Goal: Task Accomplishment & Management: Manage account settings

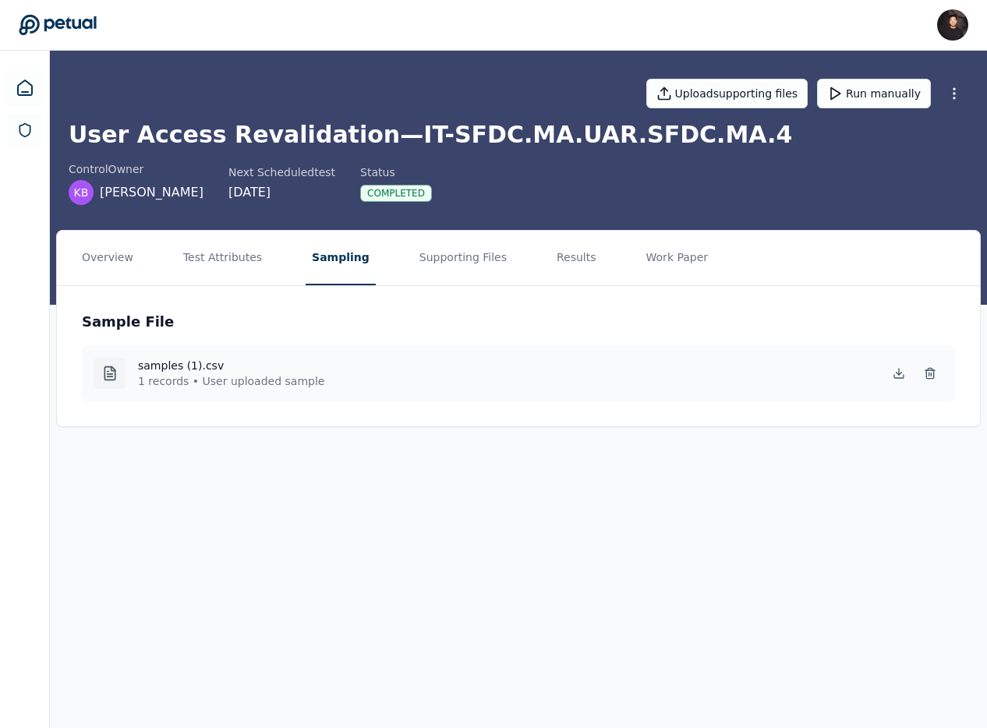
click at [530, 249] on nav "Overview Test Attributes Sampling Supporting Files Results Work Paper" at bounding box center [518, 258] width 923 height 55
click at [550, 253] on button "Results" at bounding box center [576, 258] width 52 height 55
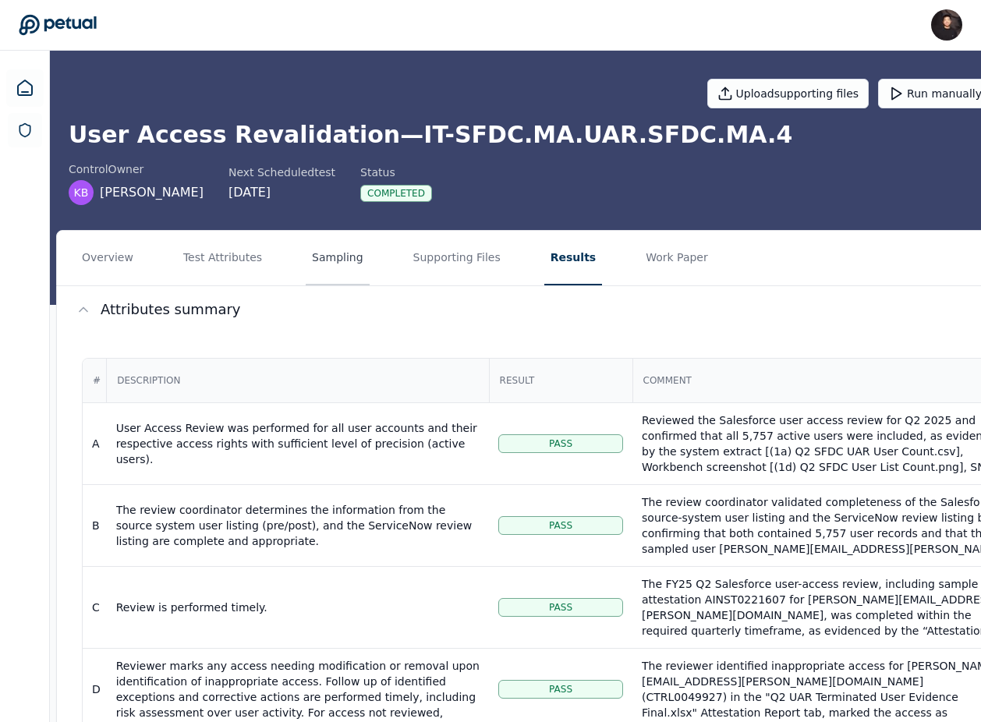
click at [320, 260] on button "Sampling" at bounding box center [338, 258] width 64 height 55
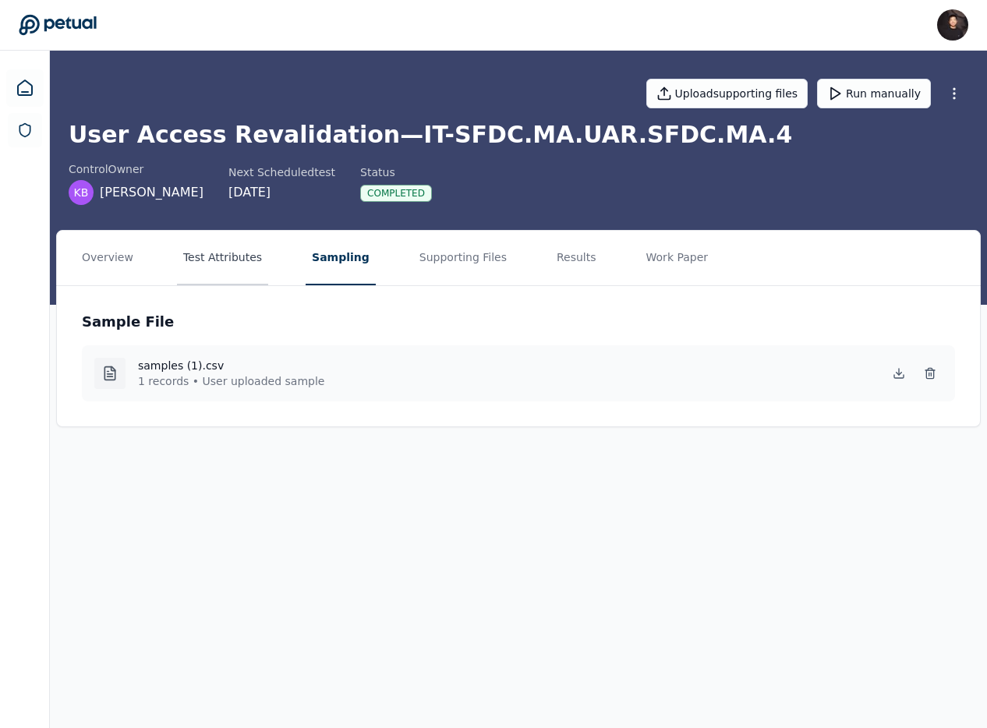
click at [211, 233] on button "Test Attributes" at bounding box center [222, 258] width 91 height 55
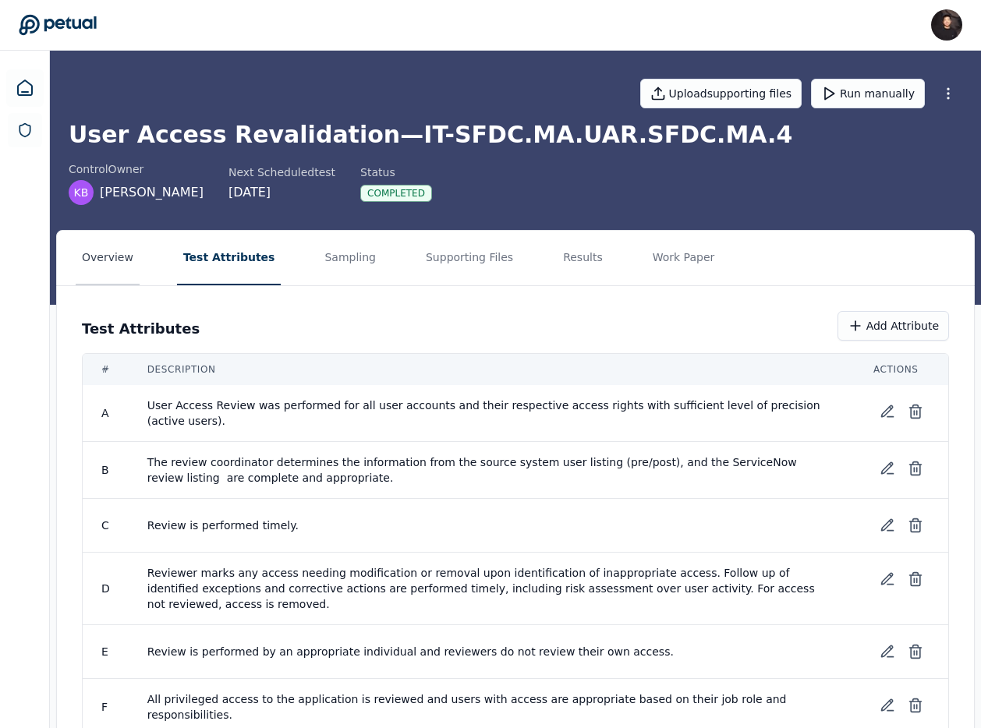
click at [120, 255] on button "Overview" at bounding box center [108, 258] width 64 height 55
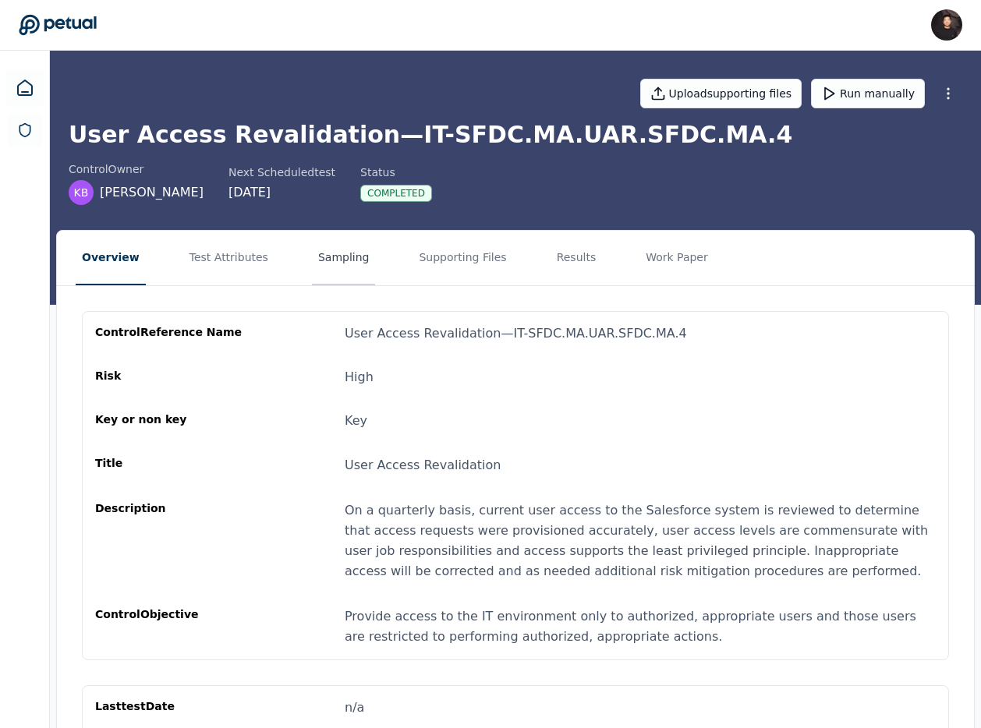
click at [312, 251] on button "Sampling" at bounding box center [344, 258] width 64 height 55
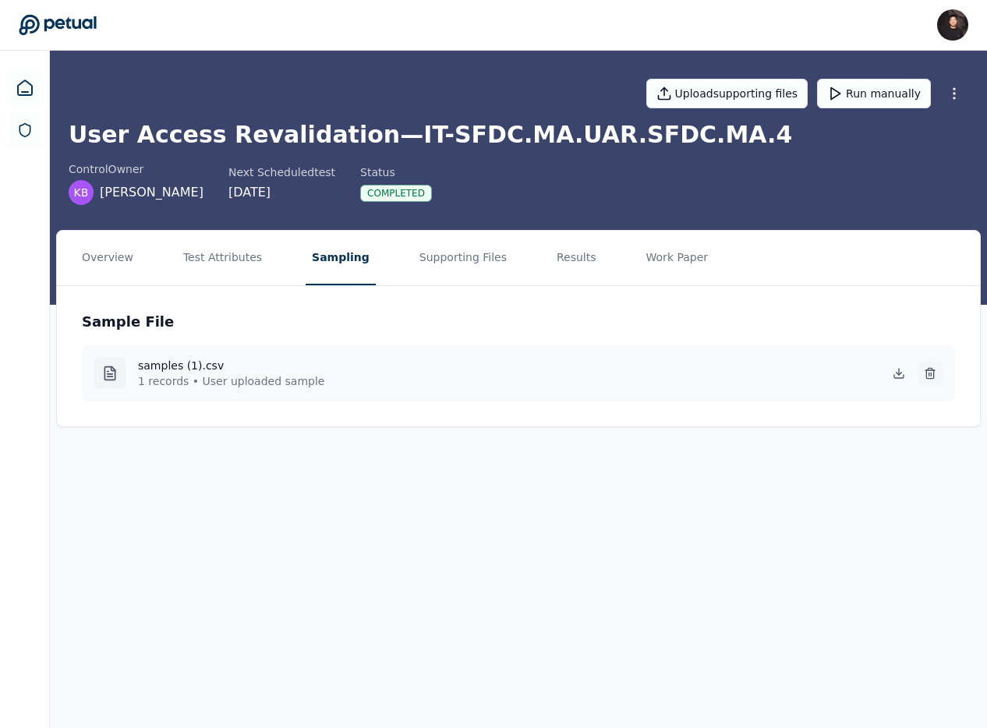
click at [933, 378] on icon at bounding box center [930, 373] width 12 height 12
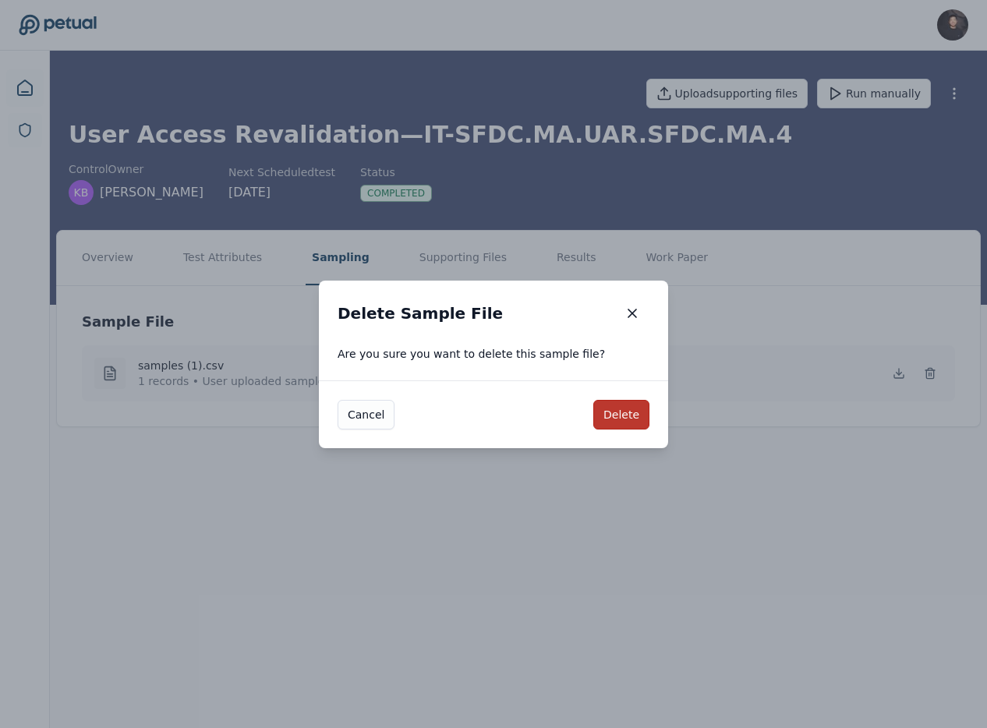
click at [624, 410] on button "Delete" at bounding box center [621, 415] width 56 height 30
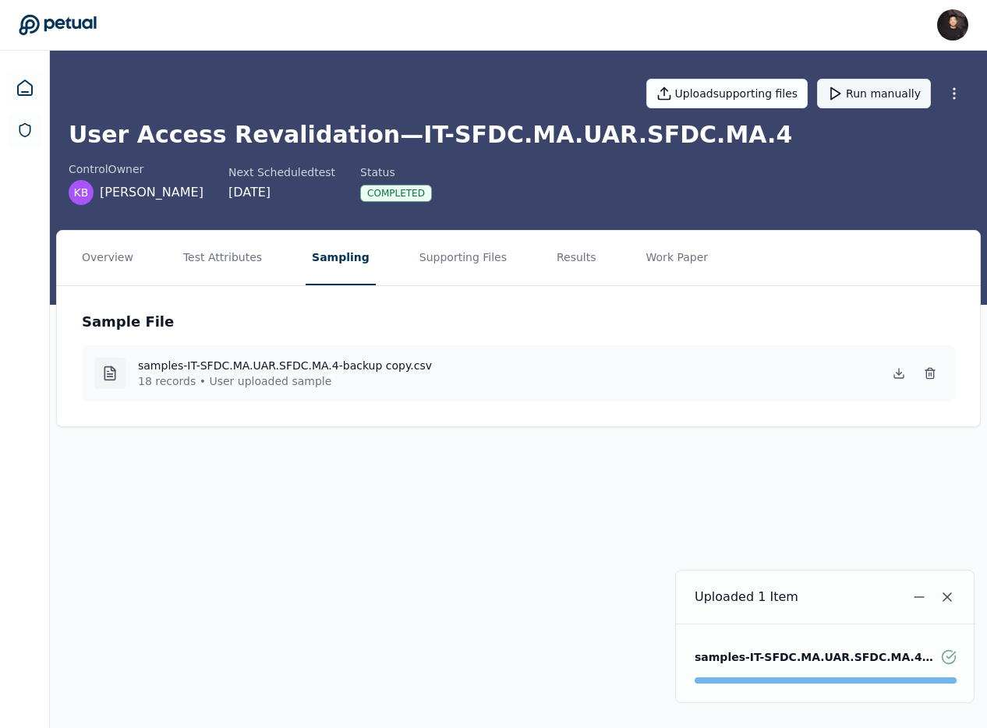
click at [856, 90] on button "Run manually" at bounding box center [874, 94] width 114 height 30
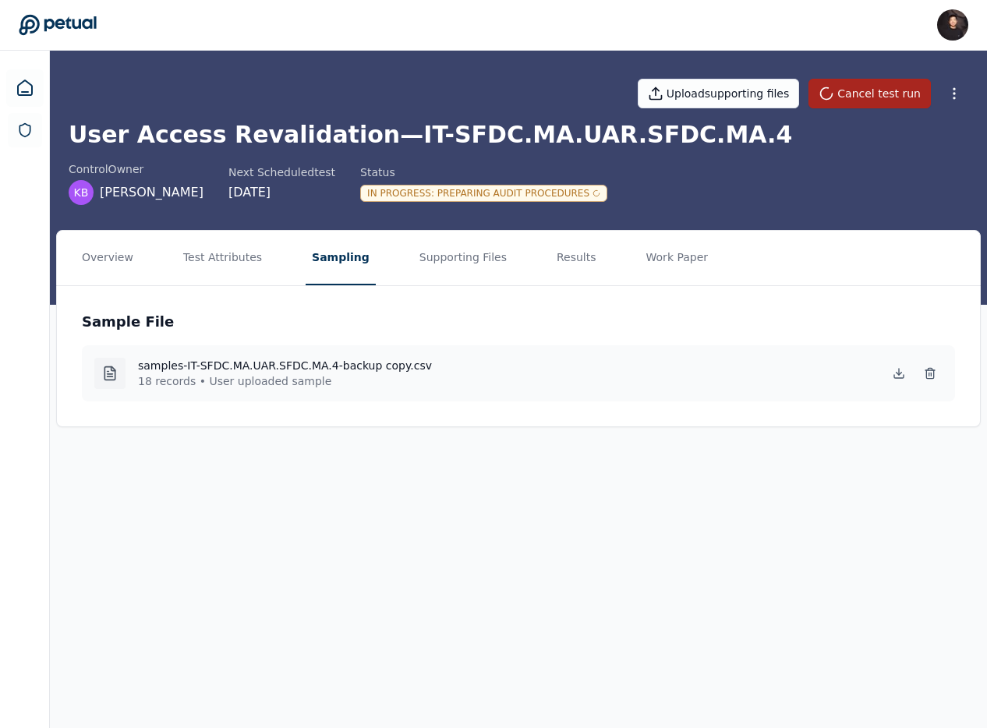
click at [854, 106] on button "Cancel test run" at bounding box center [869, 94] width 122 height 30
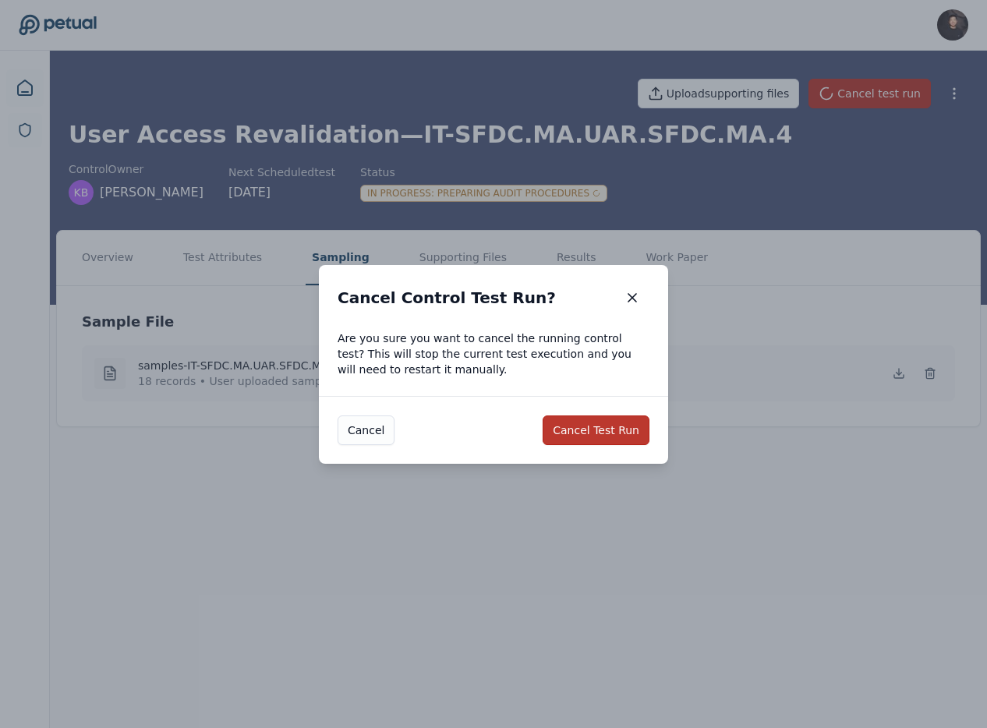
click at [601, 424] on button "Cancel Test Run" at bounding box center [595, 430] width 107 height 30
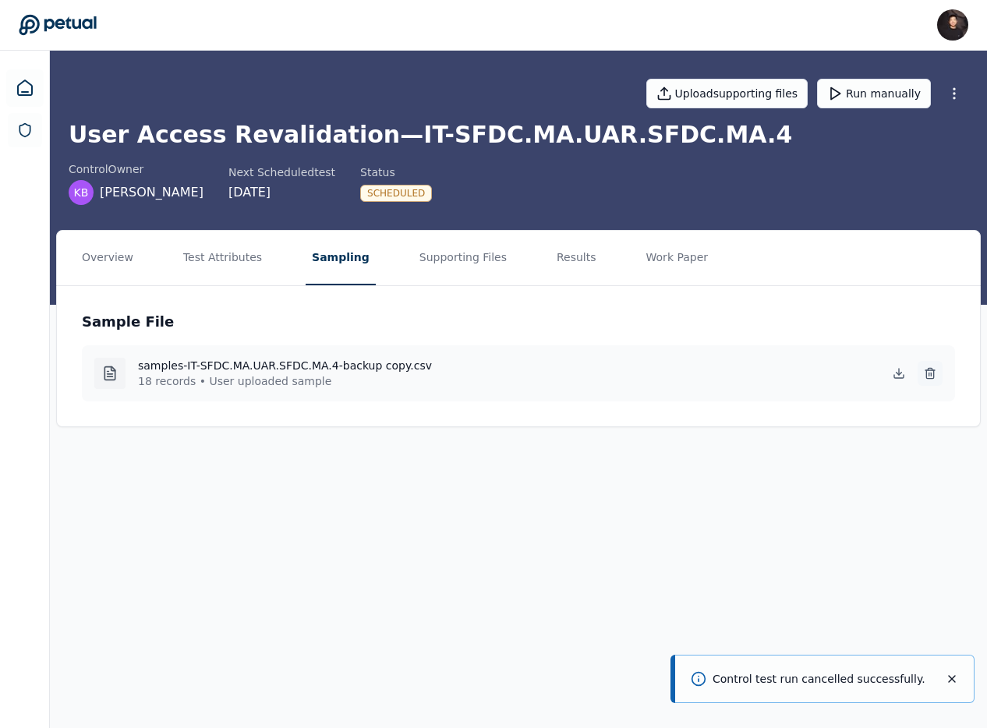
click at [936, 380] on button at bounding box center [929, 373] width 25 height 25
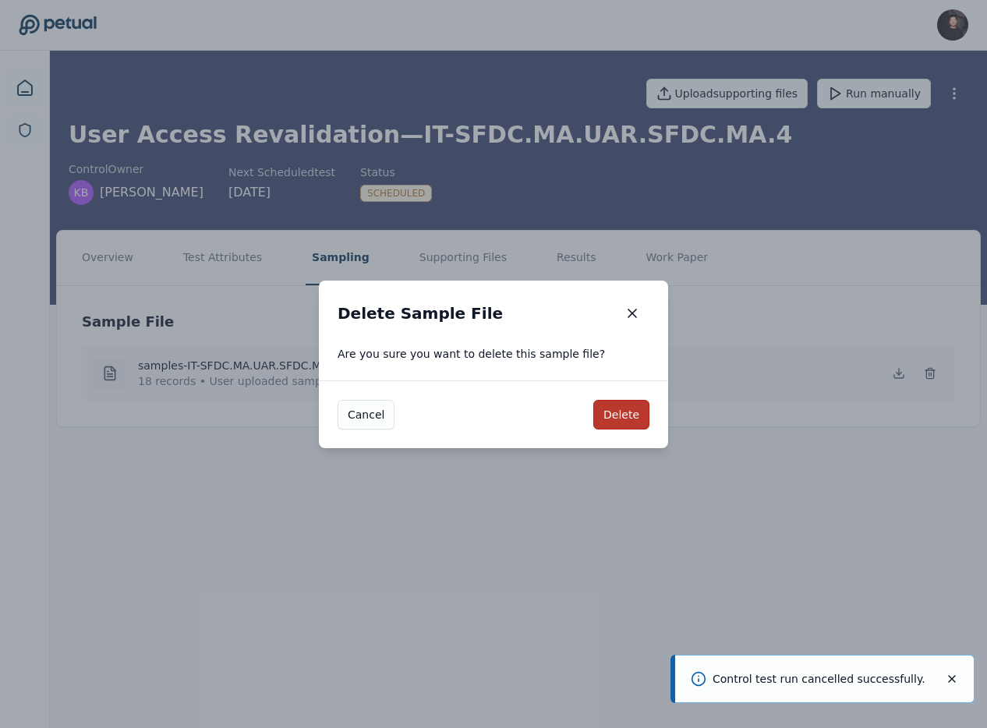
click at [631, 410] on button "Delete" at bounding box center [621, 415] width 56 height 30
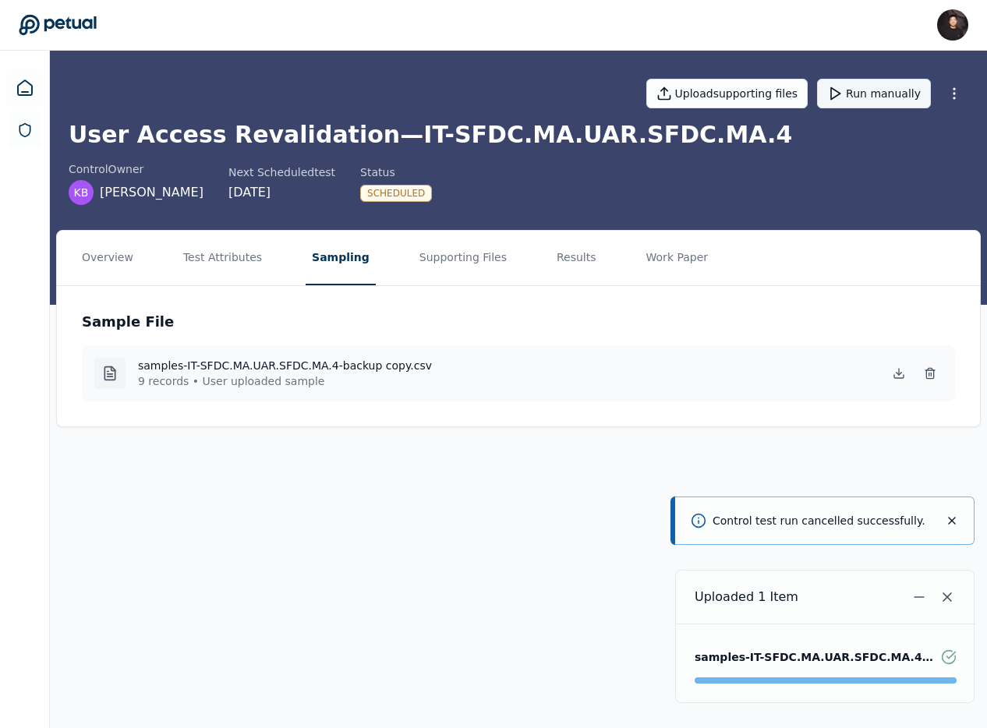
click at [869, 86] on button "Run manually" at bounding box center [874, 94] width 114 height 30
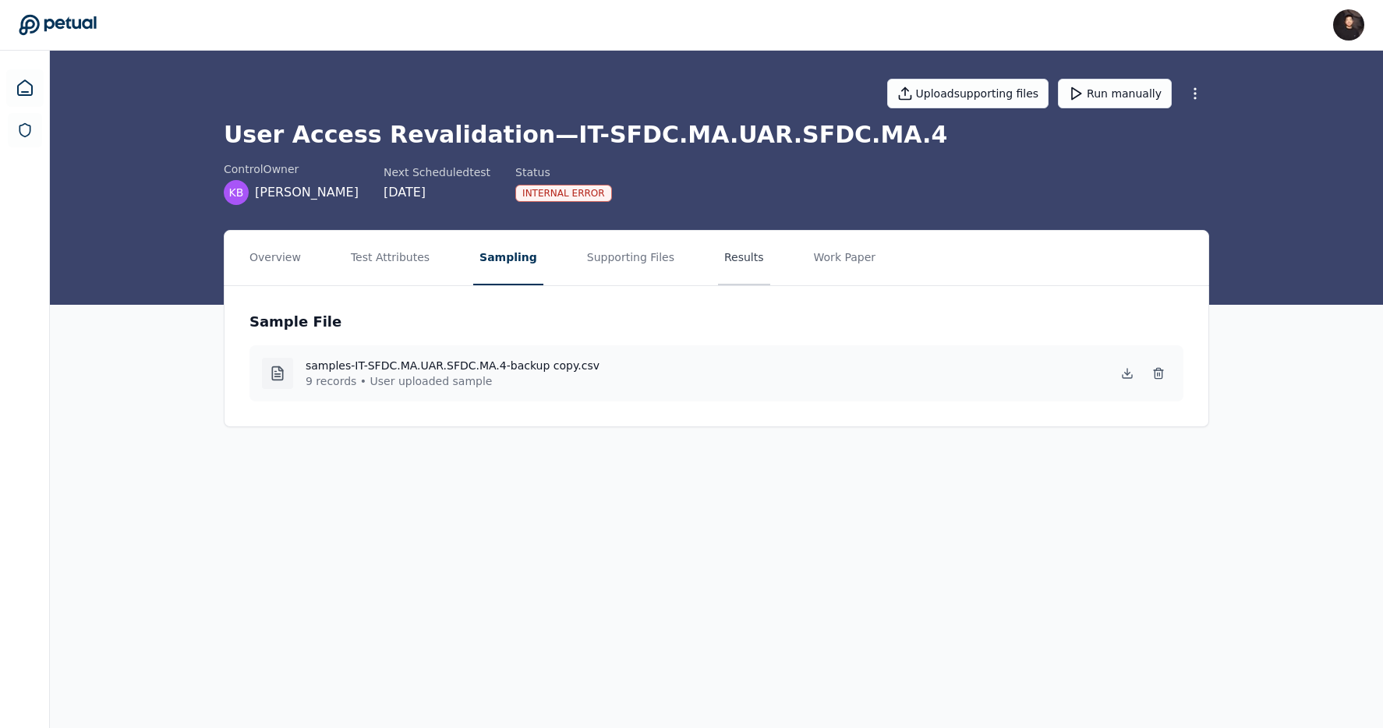
click at [718, 270] on button "Results" at bounding box center [744, 258] width 52 height 55
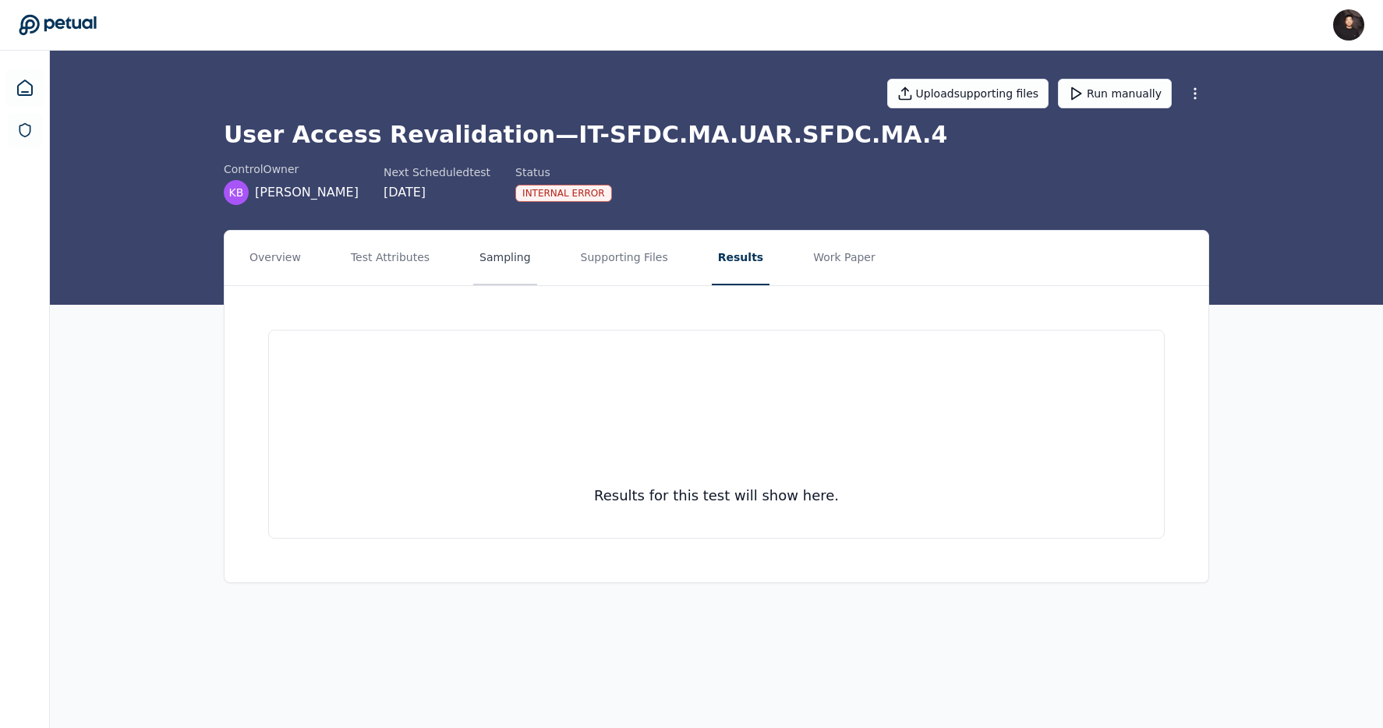
click at [494, 281] on button "Sampling" at bounding box center [505, 258] width 64 height 55
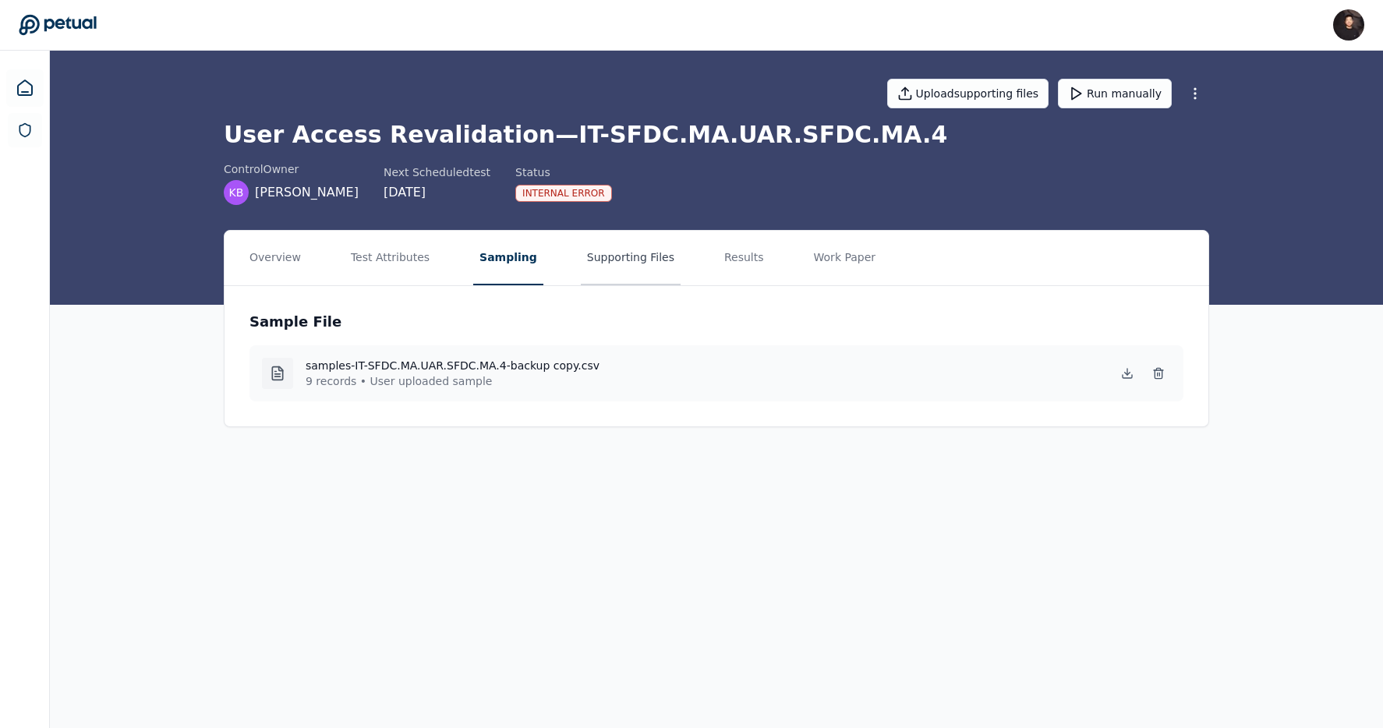
click at [610, 257] on button "Supporting Files" at bounding box center [631, 258] width 100 height 55
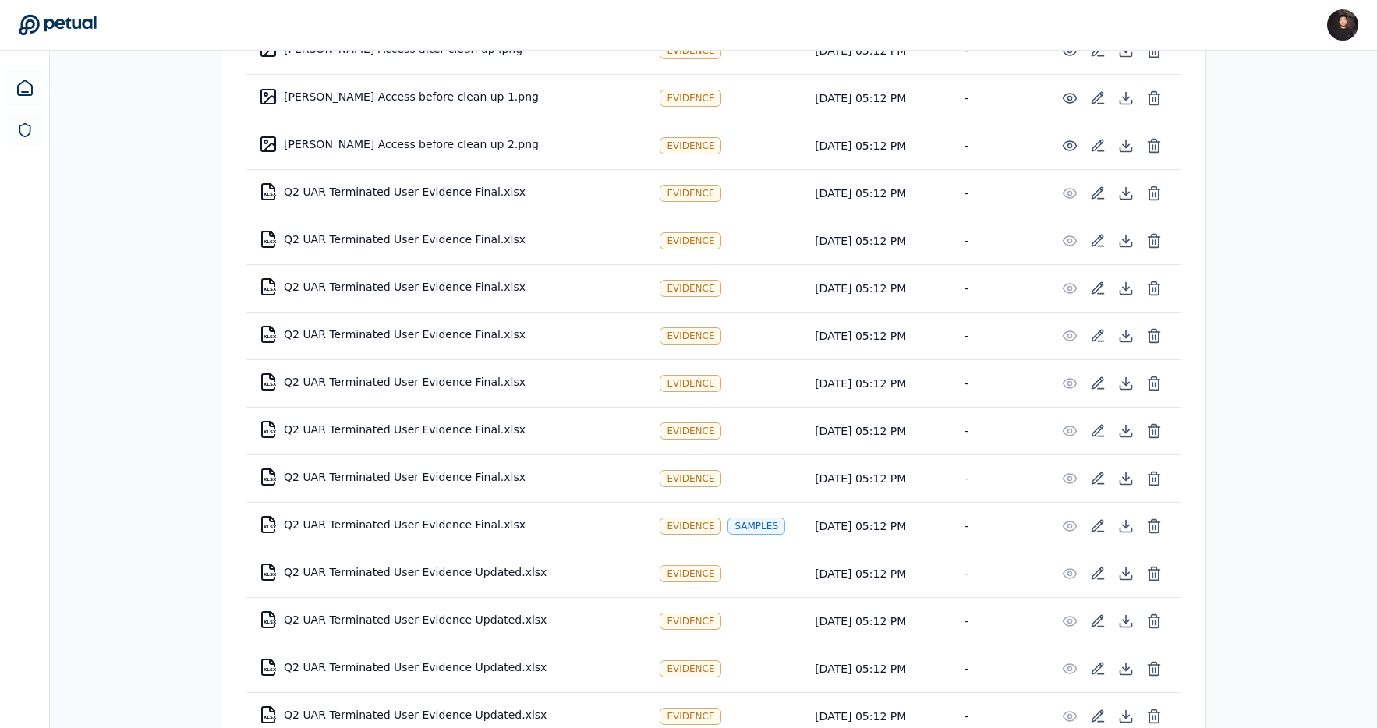
scroll to position [697, 0]
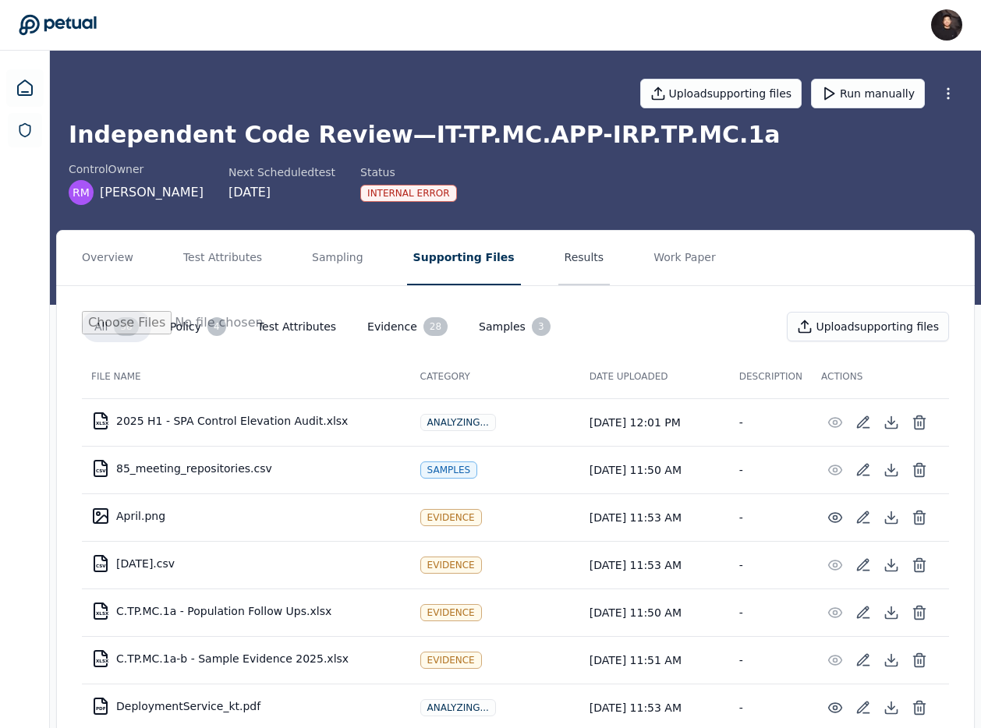
click at [558, 256] on button "Results" at bounding box center [584, 258] width 52 height 55
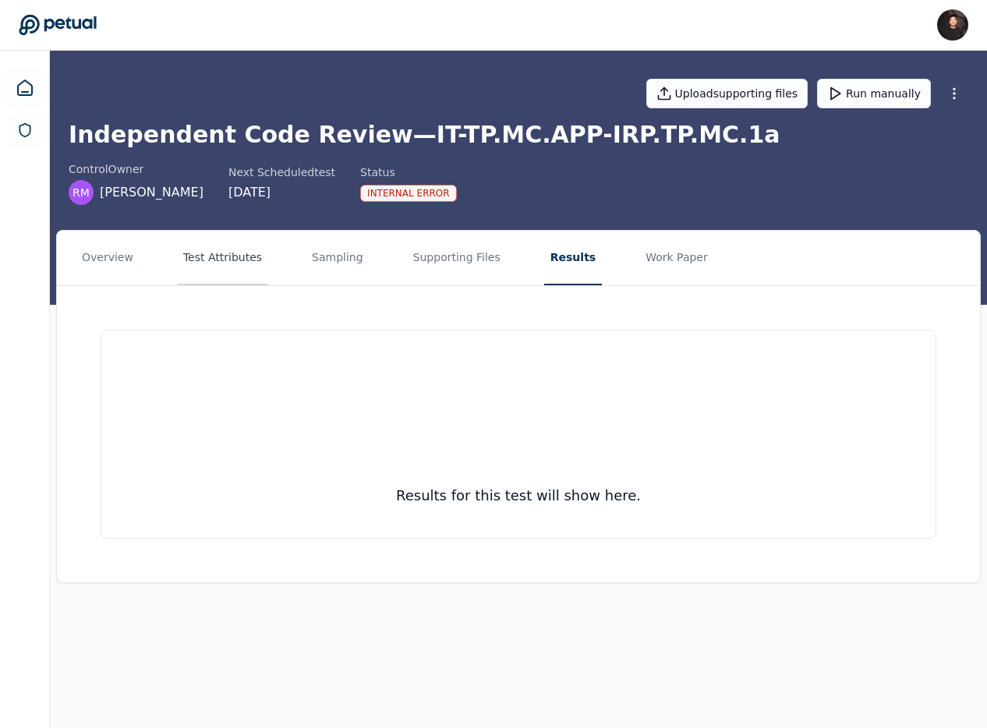
click at [221, 274] on button "Test Attributes" at bounding box center [222, 258] width 91 height 55
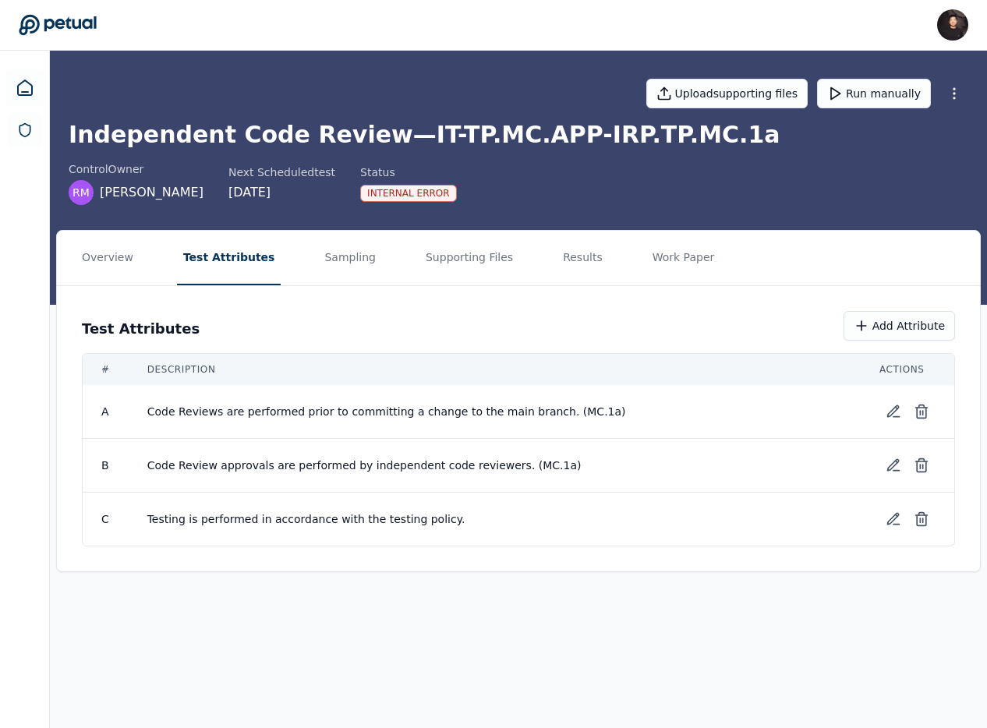
click at [277, 267] on nav "Overview Test Attributes Sampling Supporting Files Results Work Paper" at bounding box center [518, 258] width 923 height 55
click at [296, 265] on nav "Overview Test Attributes Sampling Supporting Files Results Work Paper" at bounding box center [518, 258] width 923 height 55
click at [318, 263] on button "Sampling" at bounding box center [350, 258] width 64 height 55
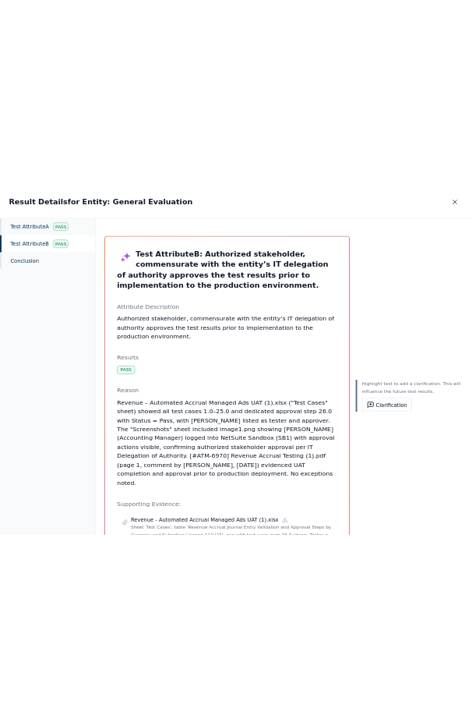
scroll to position [77, 0]
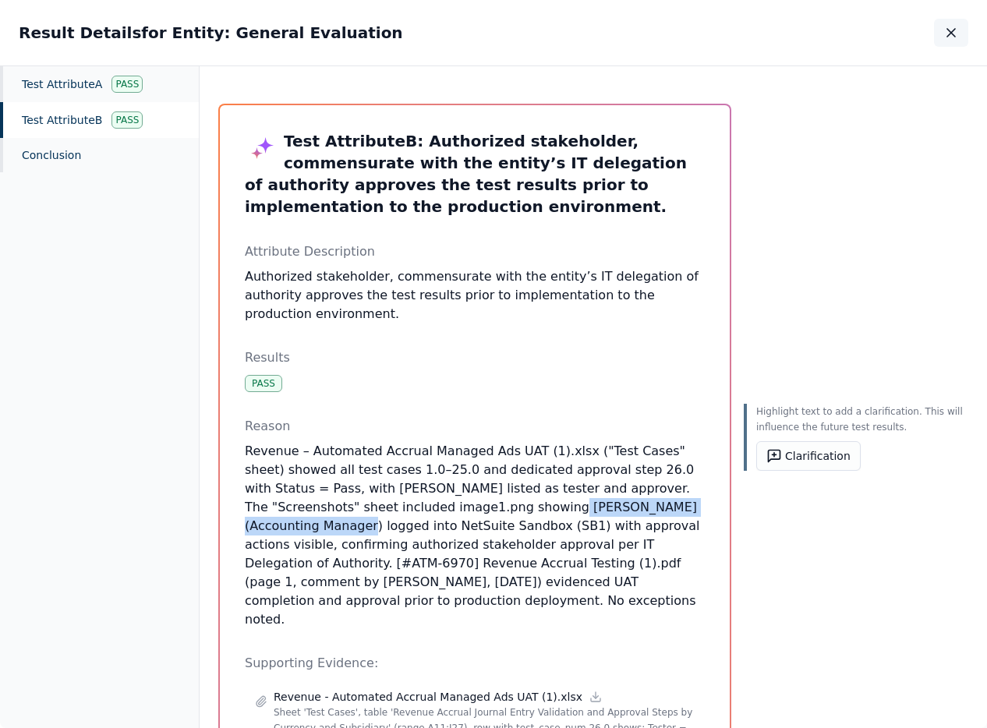
click at [952, 41] on button "button" at bounding box center [951, 33] width 34 height 28
